Goal: Task Accomplishment & Management: Manage account settings

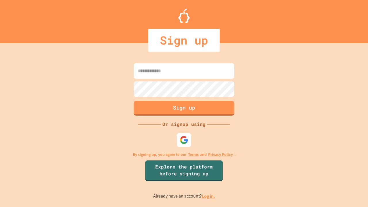
click at [209, 196] on link "Log in." at bounding box center [208, 196] width 13 height 6
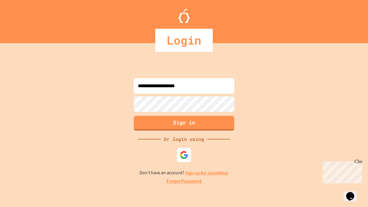
type input "**********"
